Goal: Task Accomplishment & Management: Use online tool/utility

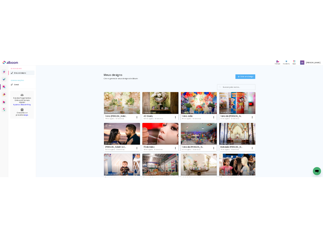
scroll to position [25, 0]
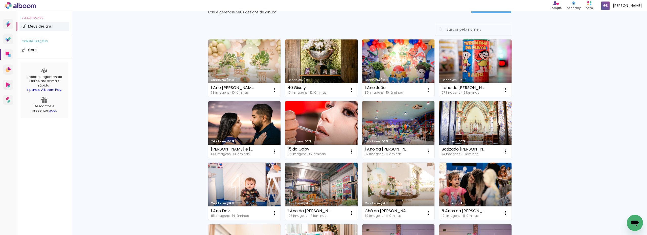
click at [483, 125] on link "Criado em [DATE]" at bounding box center [475, 129] width 73 height 57
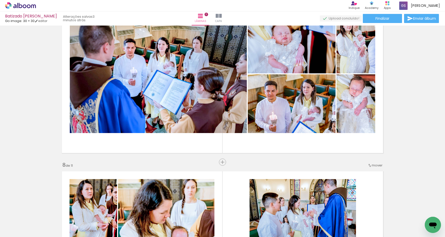
scroll to position [1087, 0]
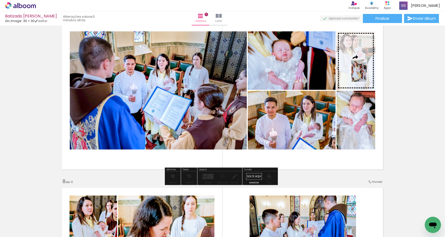
drag, startPoint x: 398, startPoint y: 220, endPoint x: 366, endPoint y: 74, distance: 148.7
click at [366, 74] on quentale-workspace at bounding box center [222, 118] width 445 height 237
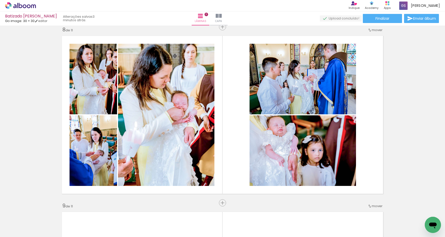
scroll to position [0, 1260]
click at [310, 211] on iron-icon at bounding box center [308, 209] width 5 height 5
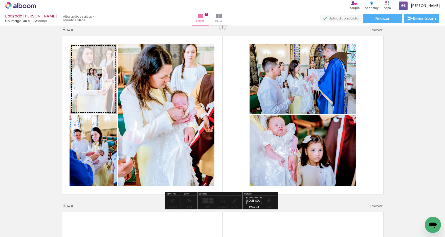
drag, startPoint x: 222, startPoint y: 220, endPoint x: 102, endPoint y: 82, distance: 182.0
click at [102, 82] on quentale-workspace at bounding box center [222, 118] width 445 height 237
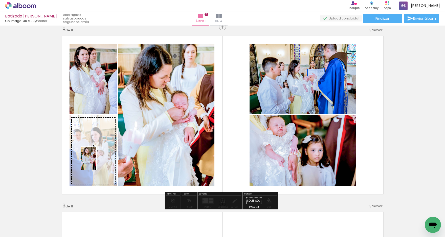
drag, startPoint x: 332, startPoint y: 218, endPoint x: 96, endPoint y: 162, distance: 242.7
click at [96, 162] on quentale-workspace at bounding box center [222, 118] width 445 height 237
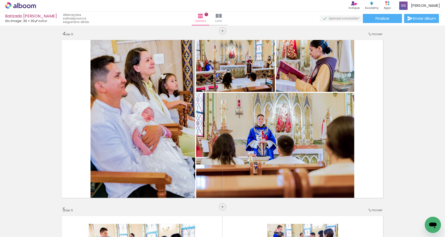
scroll to position [0, 1749]
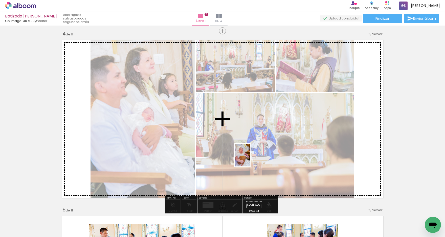
drag, startPoint x: 367, startPoint y: 222, endPoint x: 250, endPoint y: 159, distance: 133.4
click at [250, 159] on quentale-workspace at bounding box center [222, 118] width 445 height 237
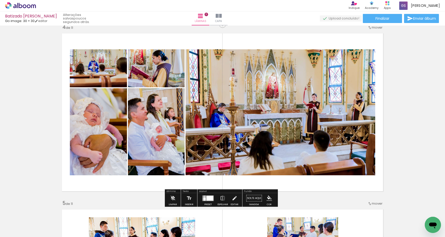
scroll to position [556, 0]
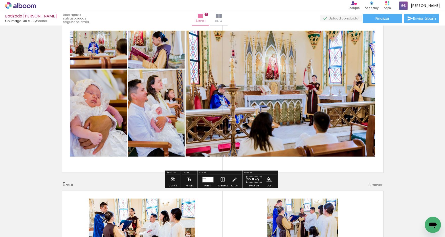
click at [209, 179] on div at bounding box center [209, 179] width 7 height 5
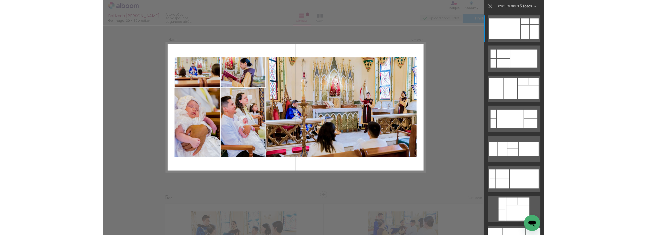
scroll to position [534, 0]
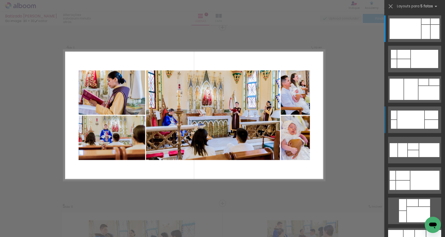
click at [413, 120] on div at bounding box center [410, 119] width 27 height 18
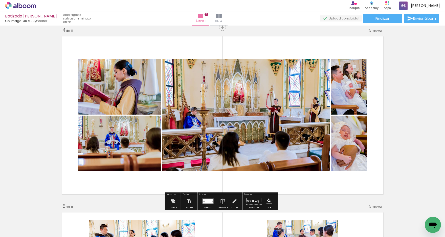
click at [221, 201] on iron-icon at bounding box center [223, 201] width 6 height 10
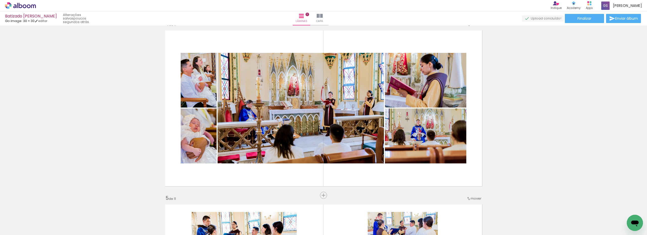
scroll to position [0, 1547]
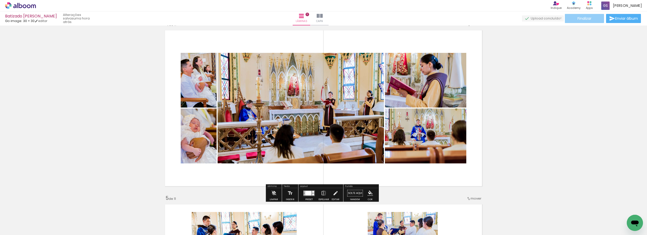
click at [582, 17] on span "Finalizar" at bounding box center [584, 19] width 14 height 4
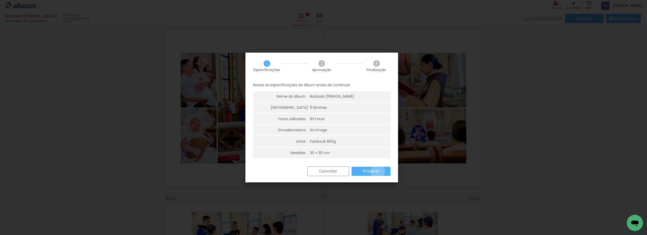
click at [0, 0] on slot "Próximo" at bounding box center [0, 0] width 0 height 0
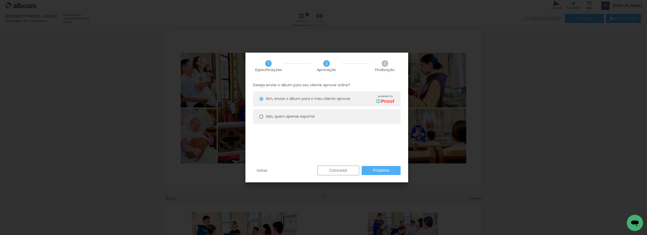
click at [261, 115] on div at bounding box center [261, 116] width 4 height 4
type paper-radio-button "on"
click at [0, 0] on slot "Próximo" at bounding box center [0, 0] width 0 height 0
type input "Alta, 300 DPI"
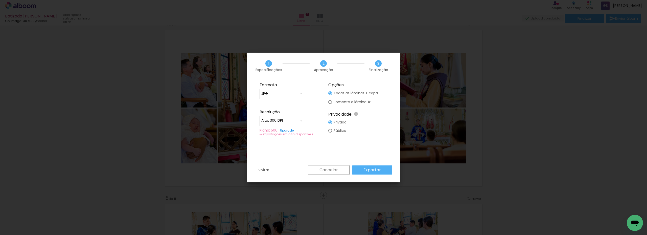
click at [0, 0] on slot "Exportar" at bounding box center [0, 0] width 0 height 0
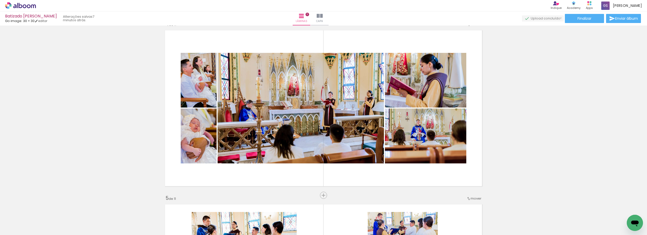
scroll to position [0, 1547]
